Goal: Ask a question: Seek information or help from site administrators or community

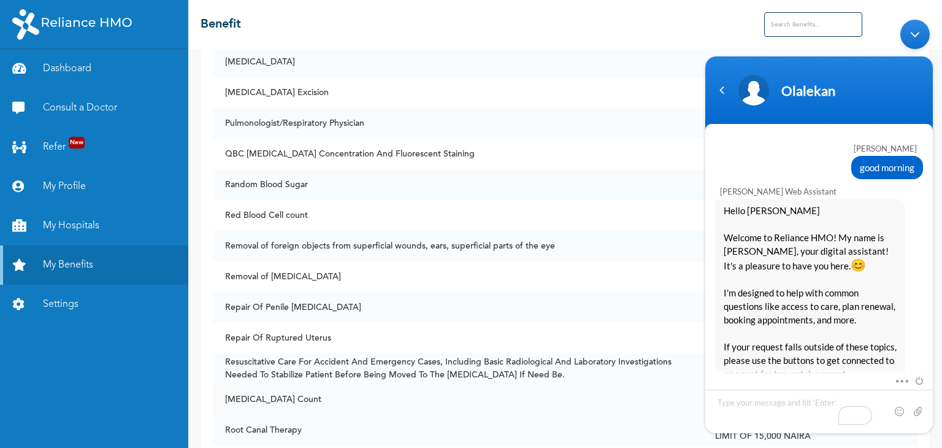
scroll to position [1100, 0]
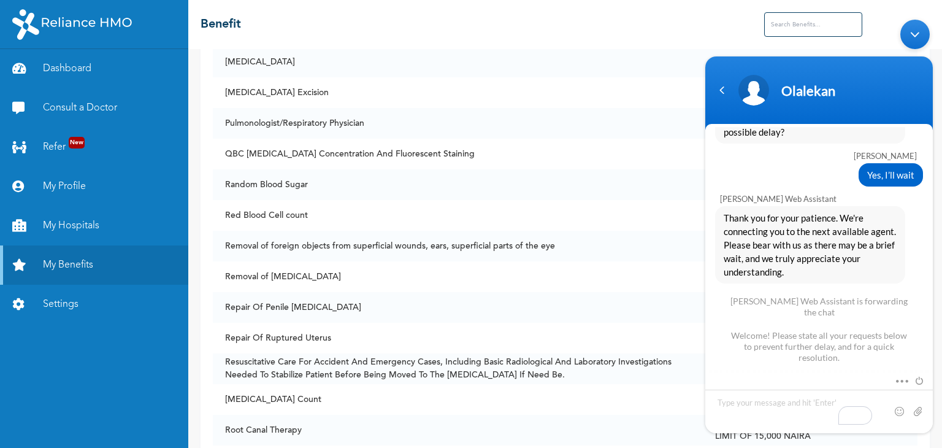
click at [750, 406] on textarea "Type your message and hit 'Enter'" at bounding box center [820, 411] width 228 height 44
click at [814, 401] on textarea "I WANT TO SEE A [MEDICAL_DATA], HOW CAN I BOOK AN APPOINTMENT" at bounding box center [820, 411] width 228 height 44
type textarea "I WANT TO SEE A [MEDICAL_DATA]., HOW CAN I BOOK AN APPOINTMENT"
click at [922, 409] on span at bounding box center [918, 410] width 12 height 12
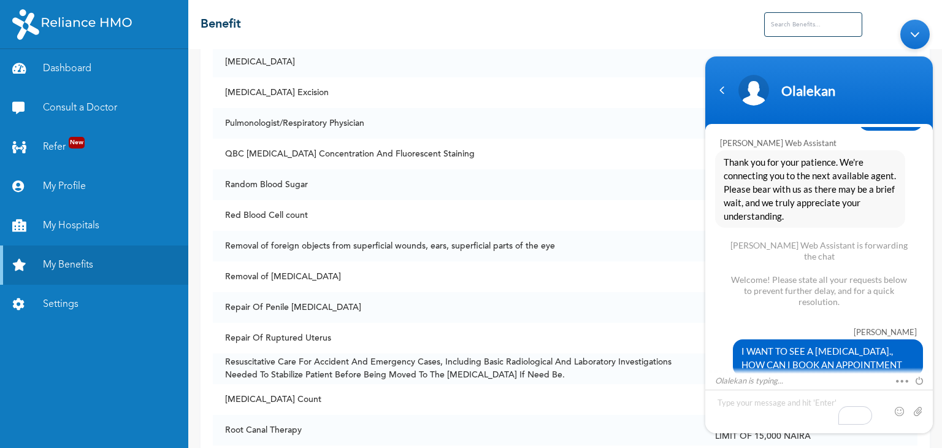
scroll to position [1239, 0]
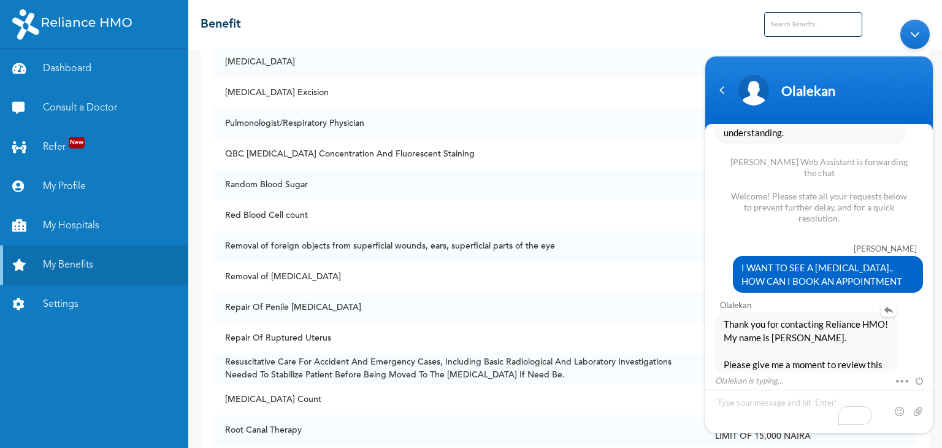
click at [865, 329] on span "Thank you for contacting Reliance HMO! My name is [PERSON_NAME]. Please give me…" at bounding box center [806, 344] width 164 height 54
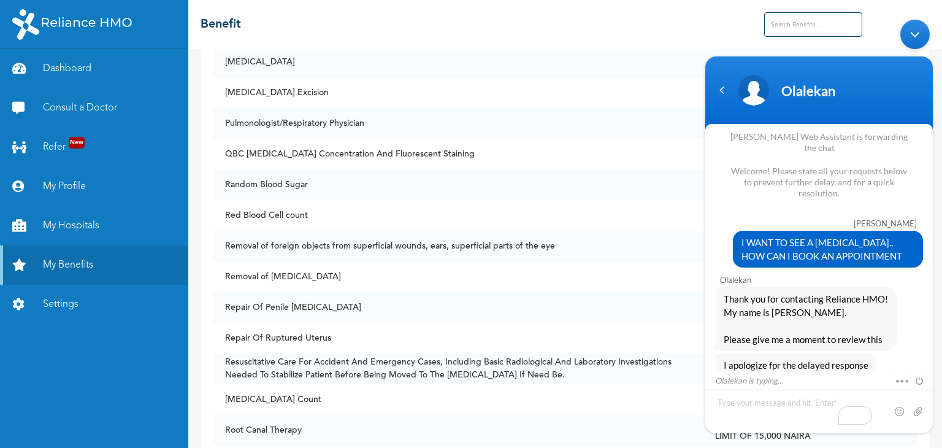
click at [930, 339] on div "[PERSON_NAME] Thank you for contacting Reliance HMO! My name is [PERSON_NAME]. …" at bounding box center [820, 308] width 228 height 83
drag, startPoint x: 930, startPoint y: 339, endPoint x: 930, endPoint y: 346, distance: 7.4
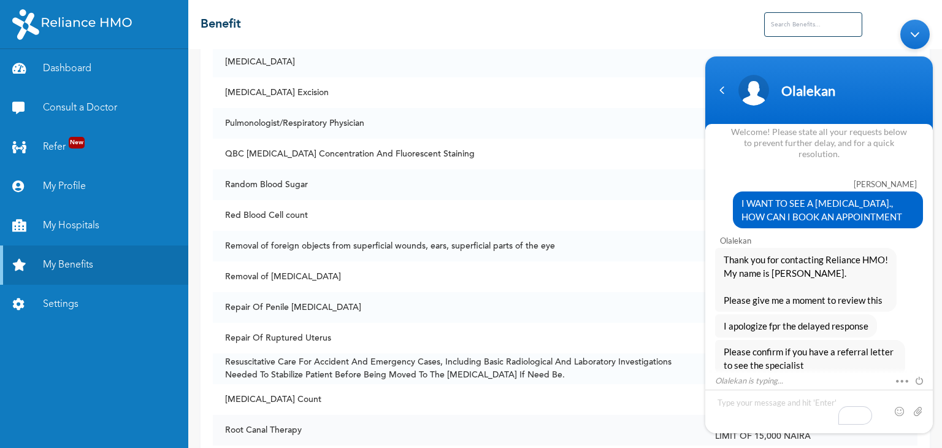
scroll to position [1478, 0]
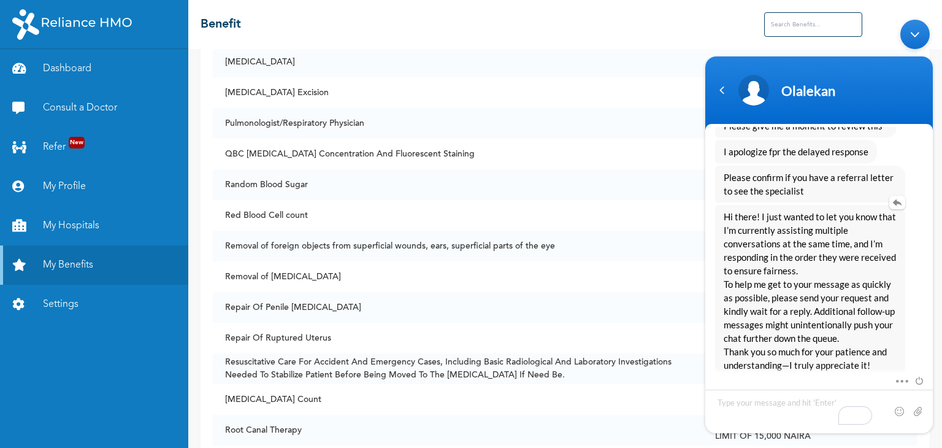
click at [819, 285] on span "Hi there! I just wanted to let you know that I’m currently assisting multiple c…" at bounding box center [810, 290] width 173 height 162
click at [798, 398] on textarea "Type your message and hit 'Enter'" at bounding box center [820, 411] width 228 height 44
type textarea "NO, I DON'T HAVE A REFERRAL LETTER. I WANT TO SEE A [MEDICAL_DATA]"
click at [918, 410] on span at bounding box center [918, 410] width 12 height 12
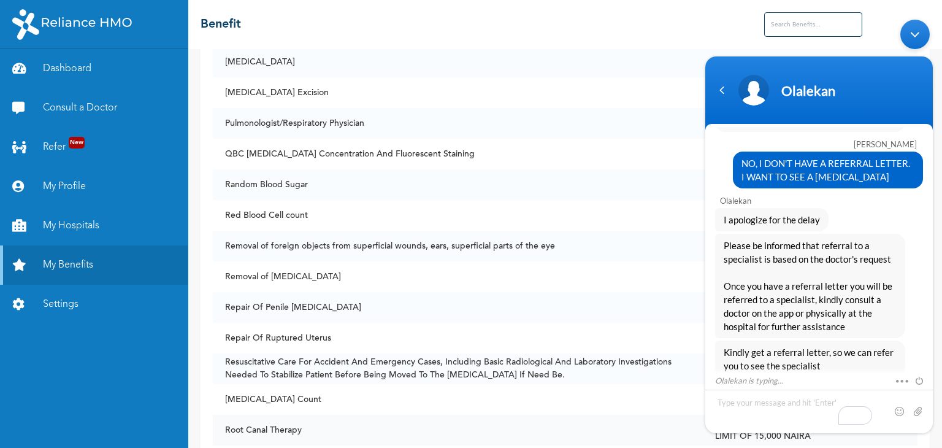
scroll to position [1762, 0]
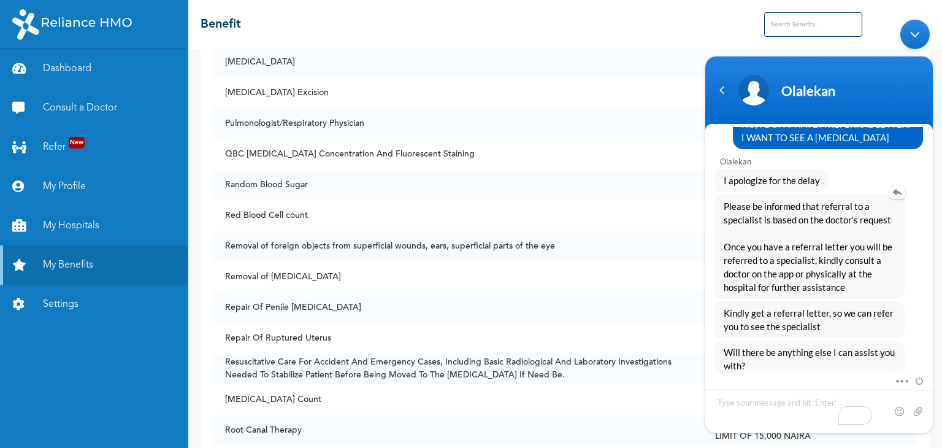
click at [892, 264] on span "Please be informed that referral to a specialist is based on the doctor's reque…" at bounding box center [810, 246] width 173 height 94
click at [785, 402] on textarea "Type your message and hit 'Enter'" at bounding box center [820, 411] width 228 height 44
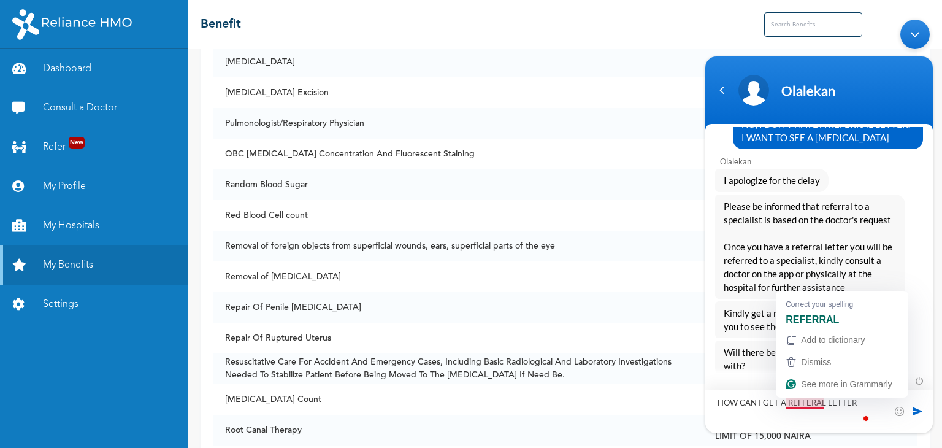
click at [812, 403] on textarea "HOW CAN I GET A REFFERAL LETTER" at bounding box center [820, 411] width 228 height 44
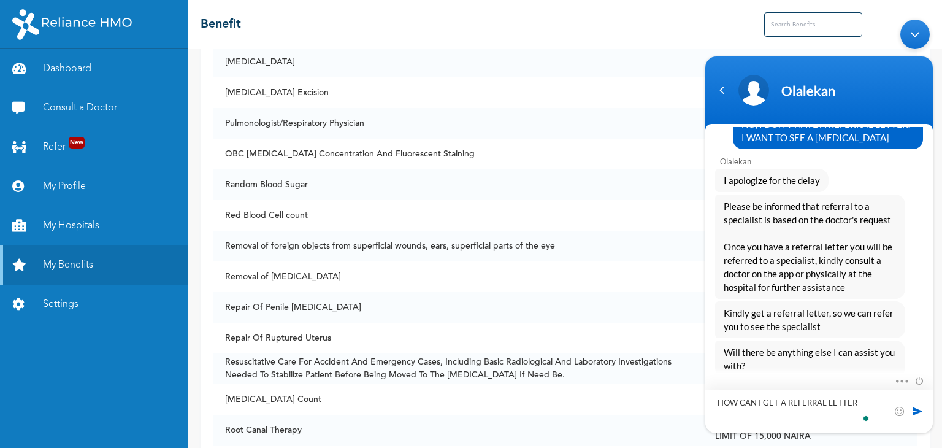
type textarea "HOW CAN I GET A REFERRAL LETTER"
click at [921, 409] on span at bounding box center [918, 410] width 12 height 12
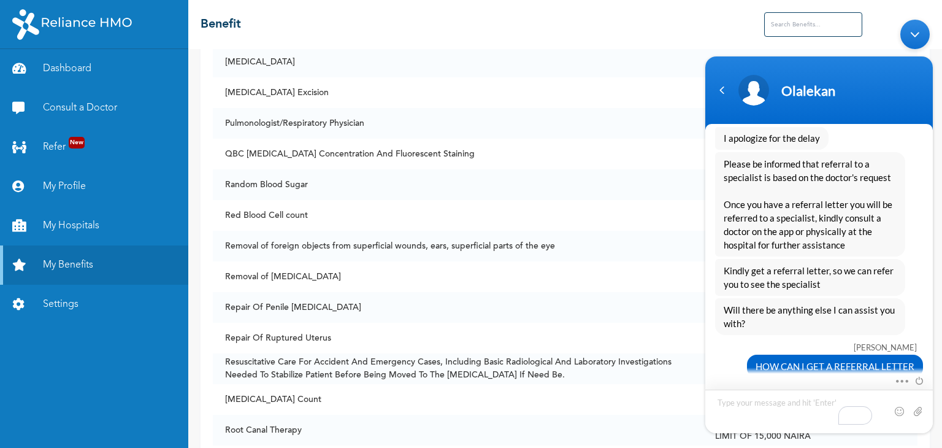
scroll to position [1900, 0]
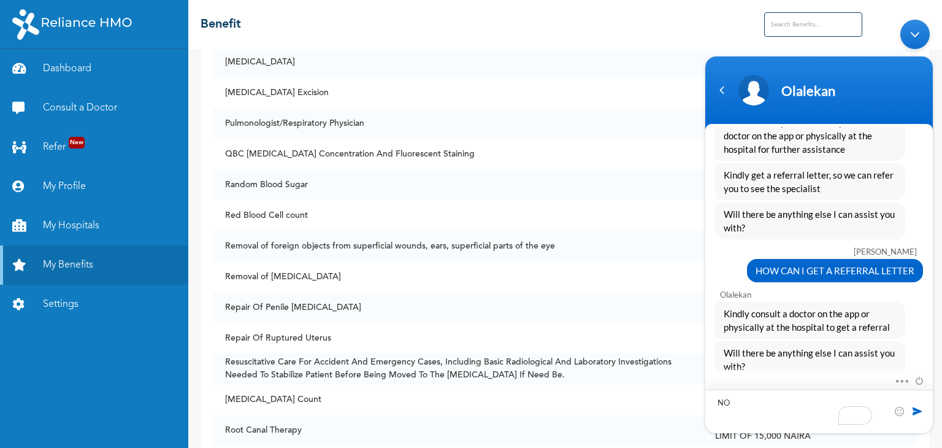
type textarea "NO"
click at [912, 414] on span at bounding box center [918, 410] width 12 height 12
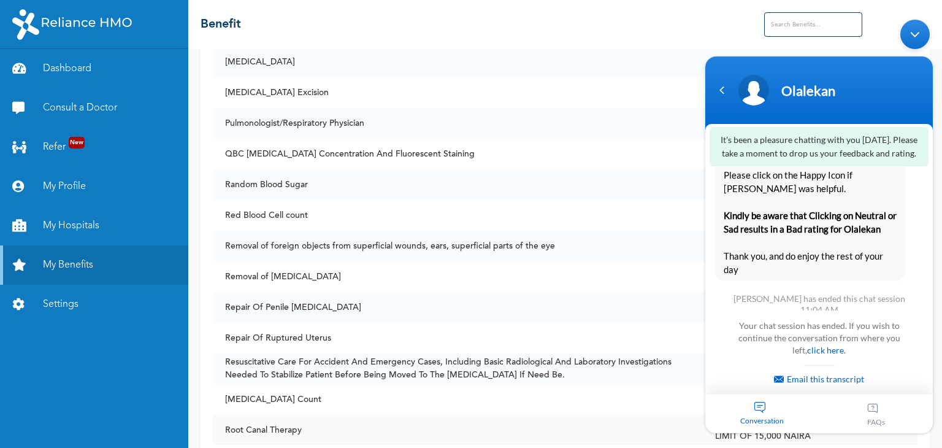
scroll to position [2258, 0]
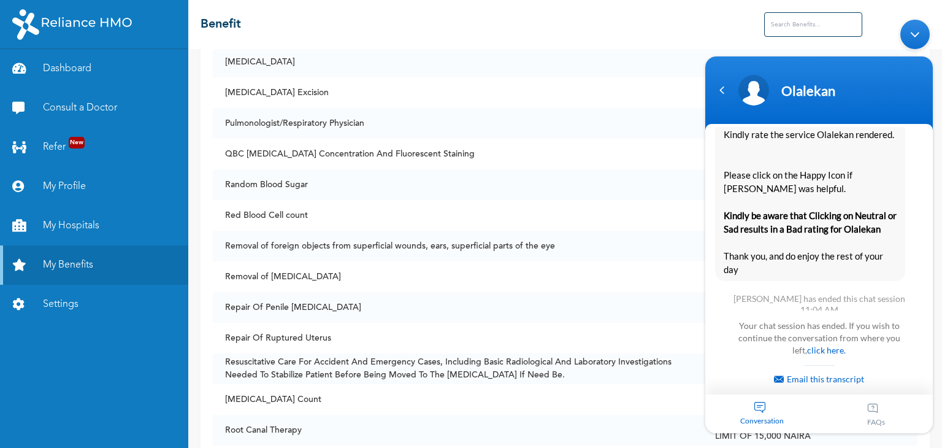
click at [856, 223] on span "Thank you for contacting Reliance HMO once again Kindly rate the service Olalek…" at bounding box center [810, 181] width 173 height 189
drag, startPoint x: 933, startPoint y: 303, endPoint x: 933, endPoint y: 287, distance: 16.6
click at [933, 287] on body "[PERSON_NAME] good morning [PERSON_NAME] Enrollee Web Assistant Hello [PERSON_N…" at bounding box center [819, 226] width 240 height 426
click at [915, 36] on div "Minimize live chat window" at bounding box center [915, 33] width 29 height 29
